Goal: Task Accomplishment & Management: Use online tool/utility

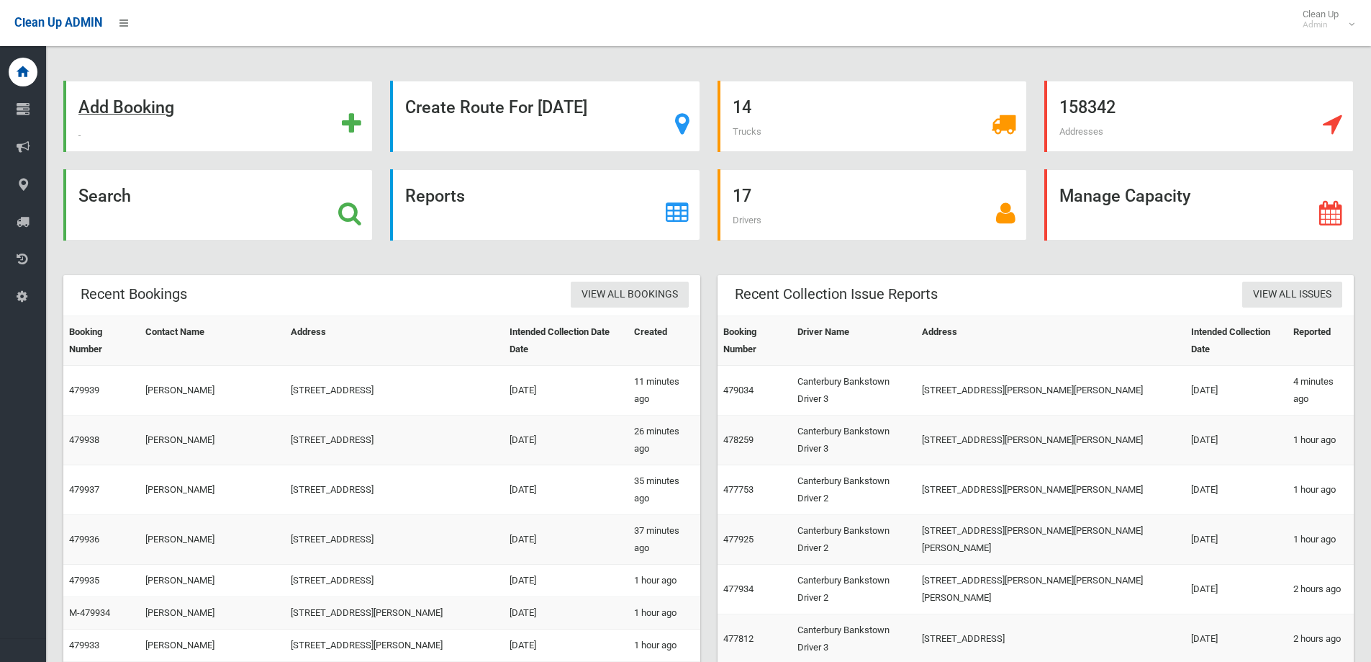
click at [133, 115] on strong "Add Booking" at bounding box center [126, 107] width 96 height 20
click at [107, 199] on strong "Search" at bounding box center [104, 196] width 53 height 20
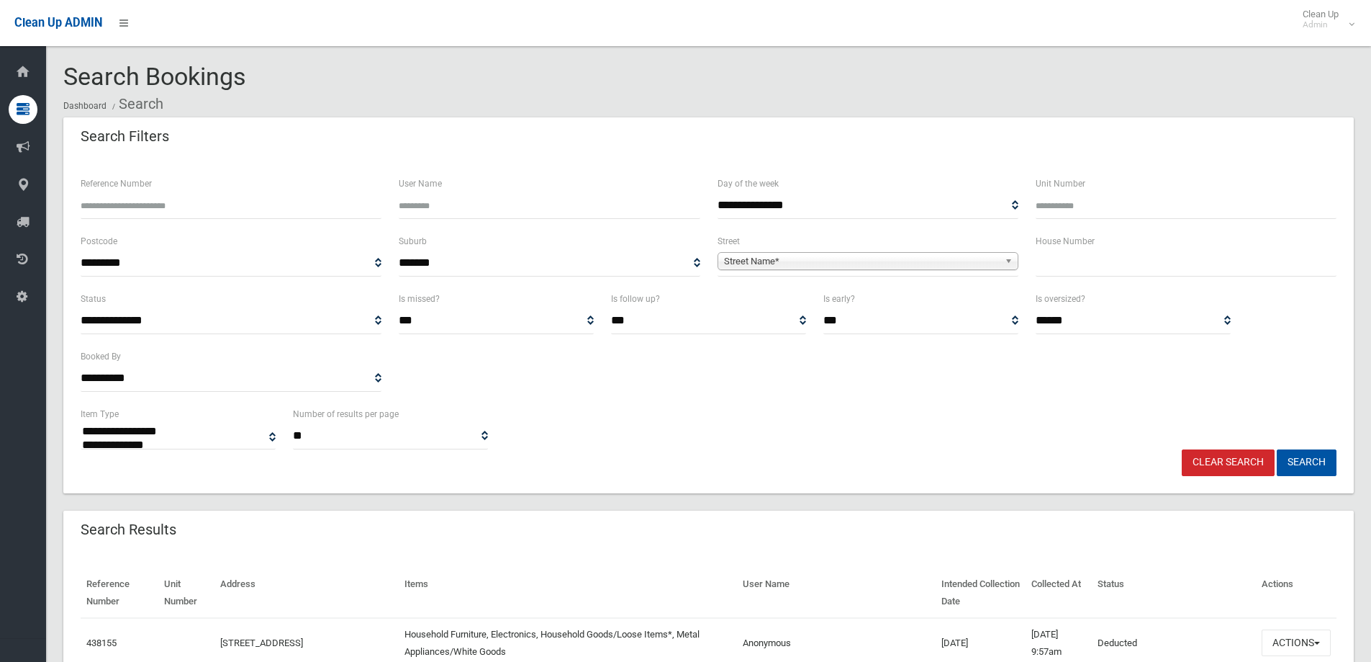
select select
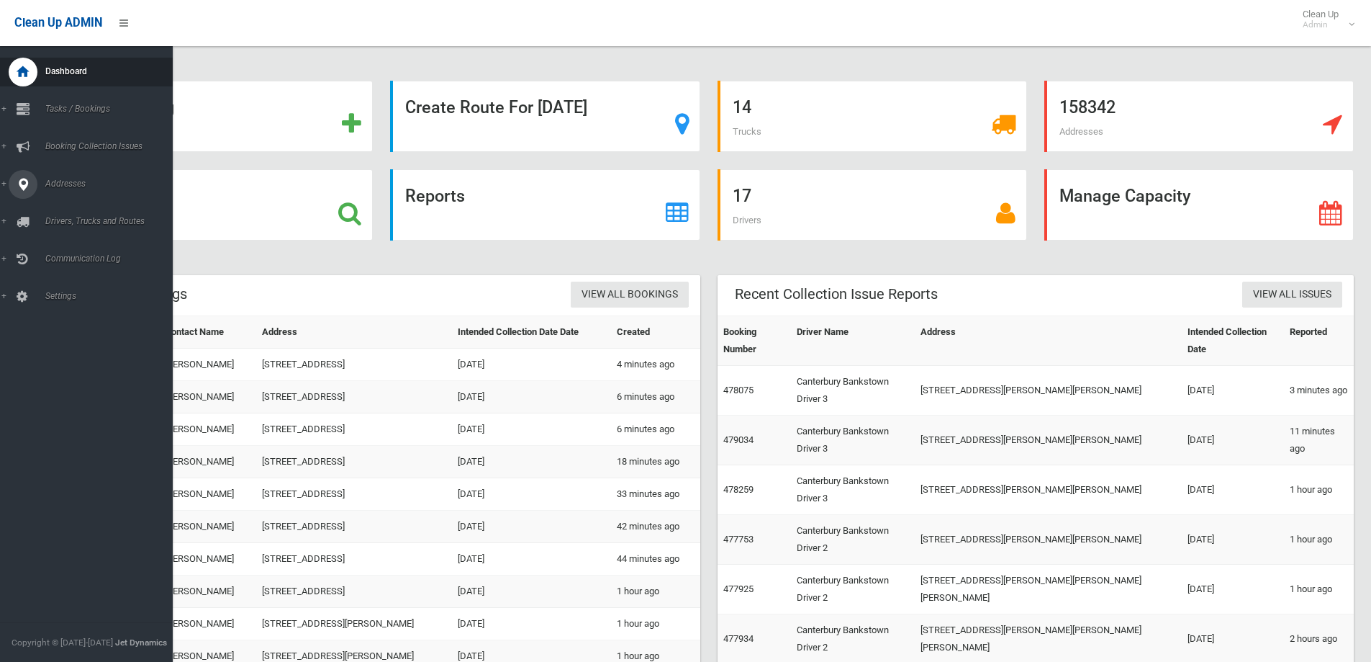
click at [63, 186] on span "Addresses" at bounding box center [112, 184] width 143 height 10
click at [71, 203] on link "All Addresses" at bounding box center [92, 209] width 184 height 20
